Goal: Task Accomplishment & Management: Complete application form

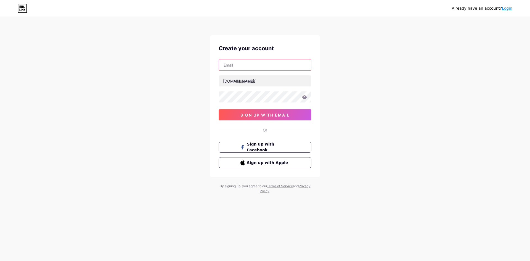
click at [250, 66] on input "text" at bounding box center [265, 64] width 92 height 11
paste input "[EMAIL_ADDRESS][DOMAIN_NAME]"
type input "[EMAIL_ADDRESS][DOMAIN_NAME]"
paste input "innotoxhub"
type input "innotoxhub"
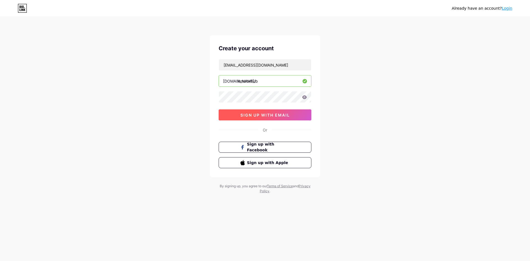
click at [238, 114] on button "sign up with email" at bounding box center [264, 114] width 93 height 11
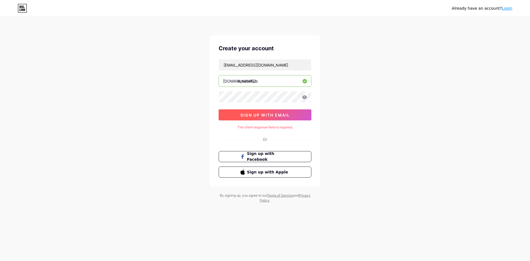
click at [268, 116] on span "sign up with email" at bounding box center [264, 115] width 49 height 5
click at [267, 115] on span "sign up with email" at bounding box center [264, 115] width 49 height 5
click at [511, 8] on link "Login" at bounding box center [506, 8] width 10 height 4
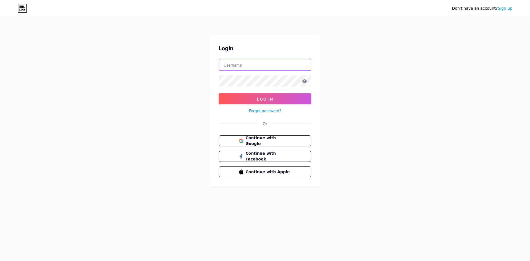
click at [258, 60] on input "text" at bounding box center [265, 64] width 92 height 11
paste input "innotoxhub"
type input "innotoxhub"
click at [235, 95] on button "Log In" at bounding box center [264, 98] width 93 height 11
